Goal: Task Accomplishment & Management: Manage account settings

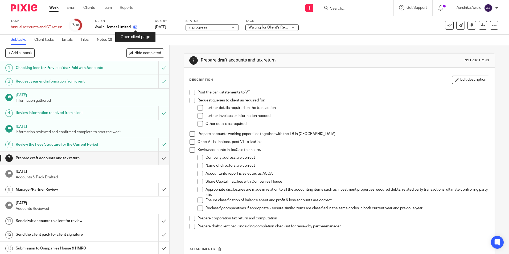
click at [135, 27] on icon at bounding box center [135, 27] width 4 height 4
click at [254, 25] on span "Waiting for Client's Response." at bounding box center [268, 28] width 40 height 6
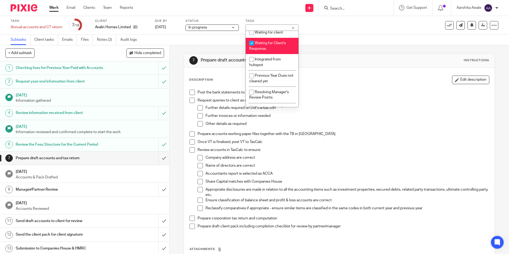
click at [265, 46] on li "Waiting for Client's Response." at bounding box center [272, 46] width 53 height 16
checkbox input "false"
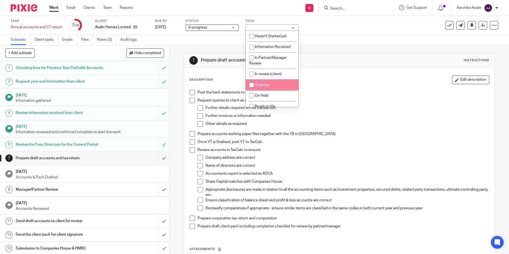
drag, startPoint x: 255, startPoint y: 85, endPoint x: 233, endPoint y: 78, distance: 22.6
click at [254, 85] on input "checkbox" at bounding box center [251, 85] width 10 height 10
checkbox input "true"
click at [104, 38] on link "Notes (2)" at bounding box center [106, 40] width 19 height 10
